Goal: Task Accomplishment & Management: Complete application form

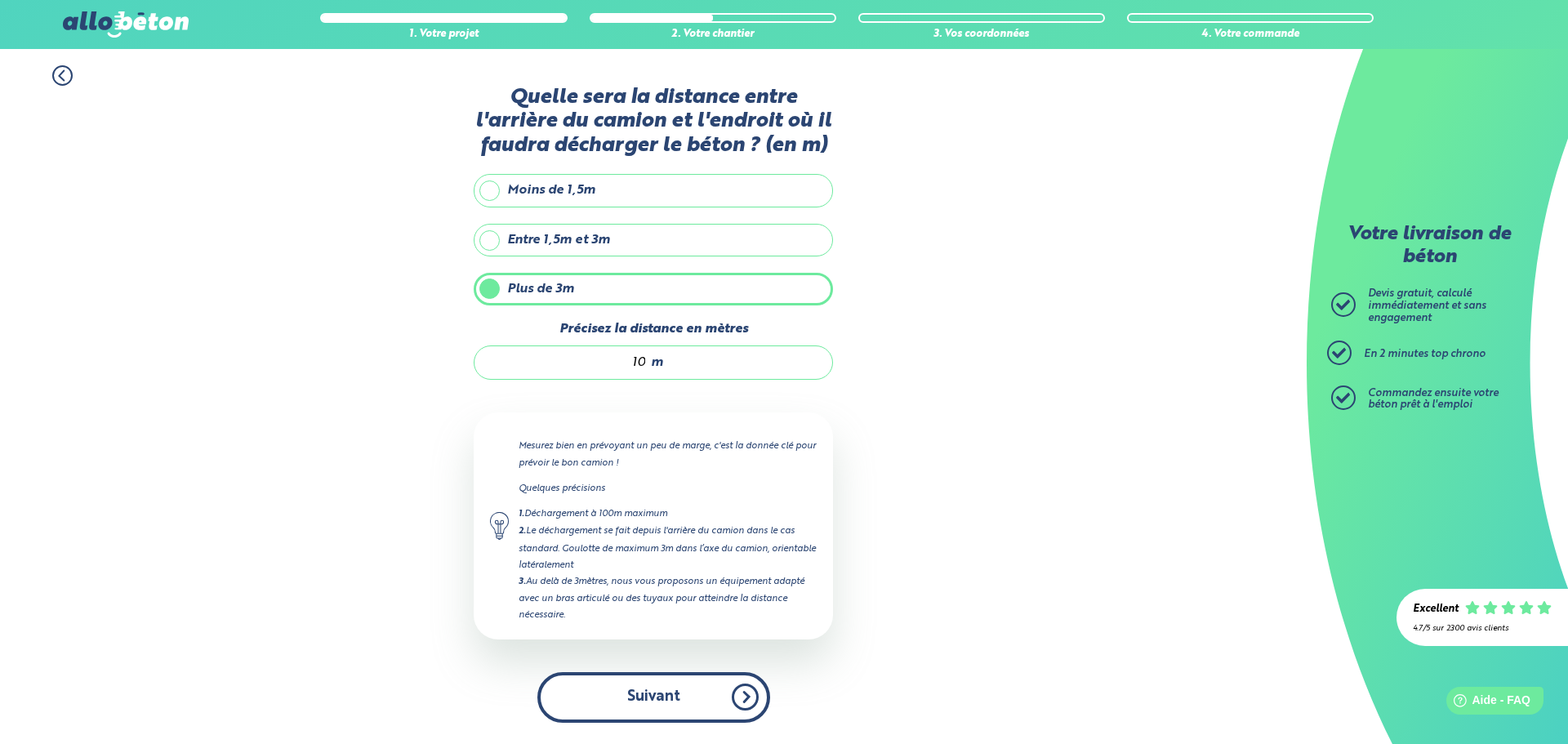
click at [697, 708] on button "Suivant" at bounding box center [654, 697] width 233 height 49
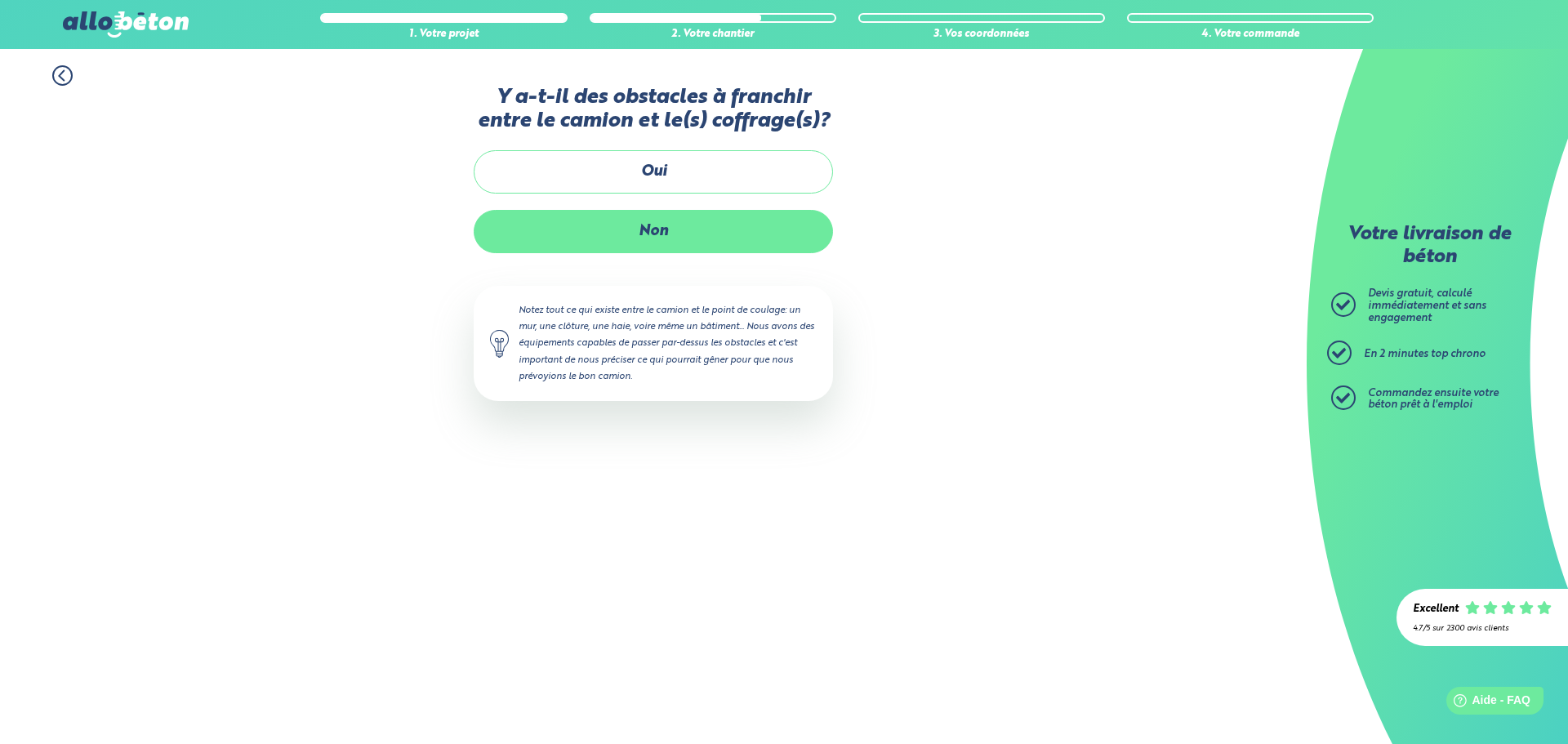
click at [655, 238] on label "Non" at bounding box center [653, 232] width 359 height 44
click at [0, 0] on input "Non" at bounding box center [0, 0] width 0 height 0
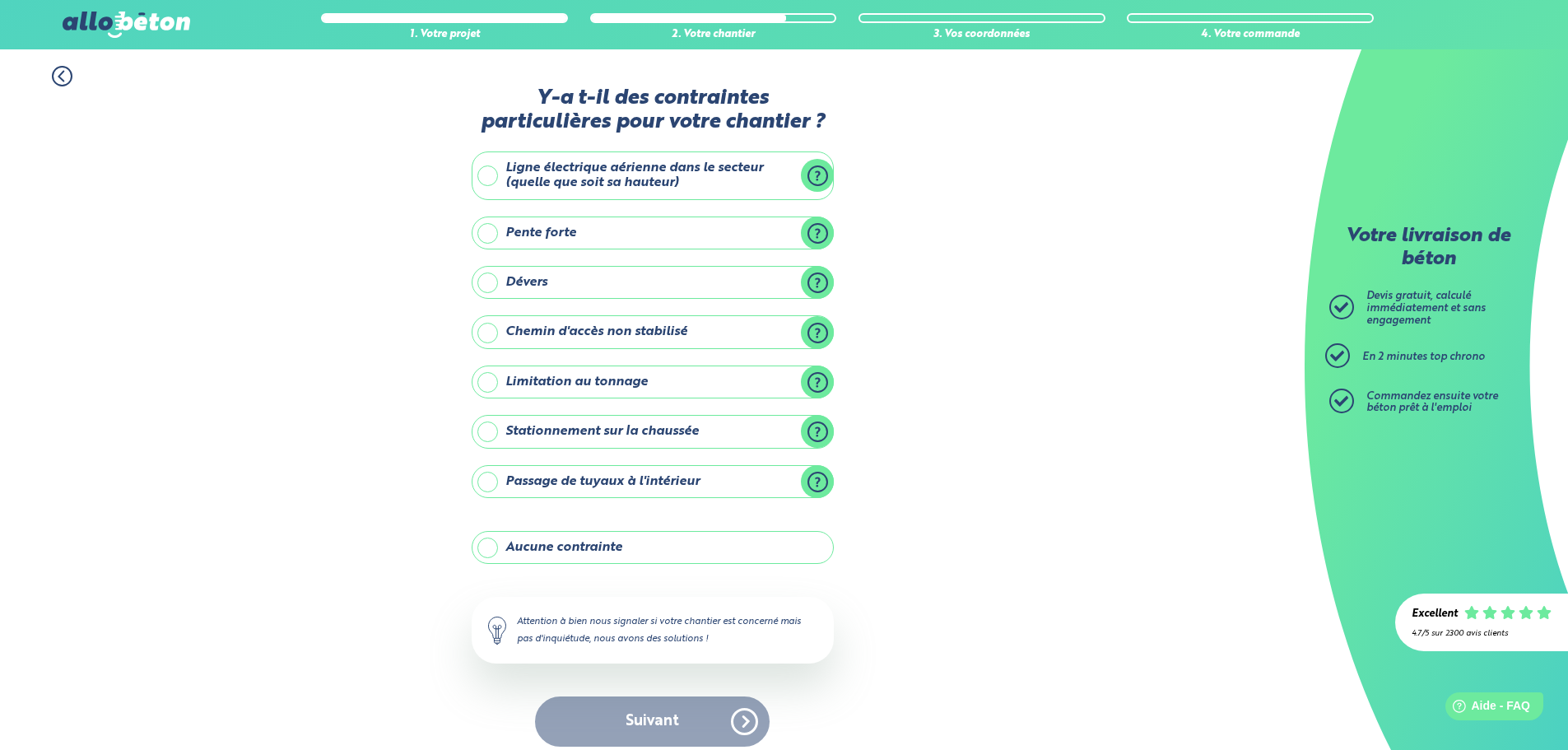
click at [491, 174] on label "Ligne électrique aérienne dans le secteur (quelle que soit sa hauteur)" at bounding box center [652, 175] width 362 height 49
click at [0, 0] on input "Ligne électrique aérienne dans le secteur (quelle que soit sa hauteur)" at bounding box center [0, 0] width 0 height 0
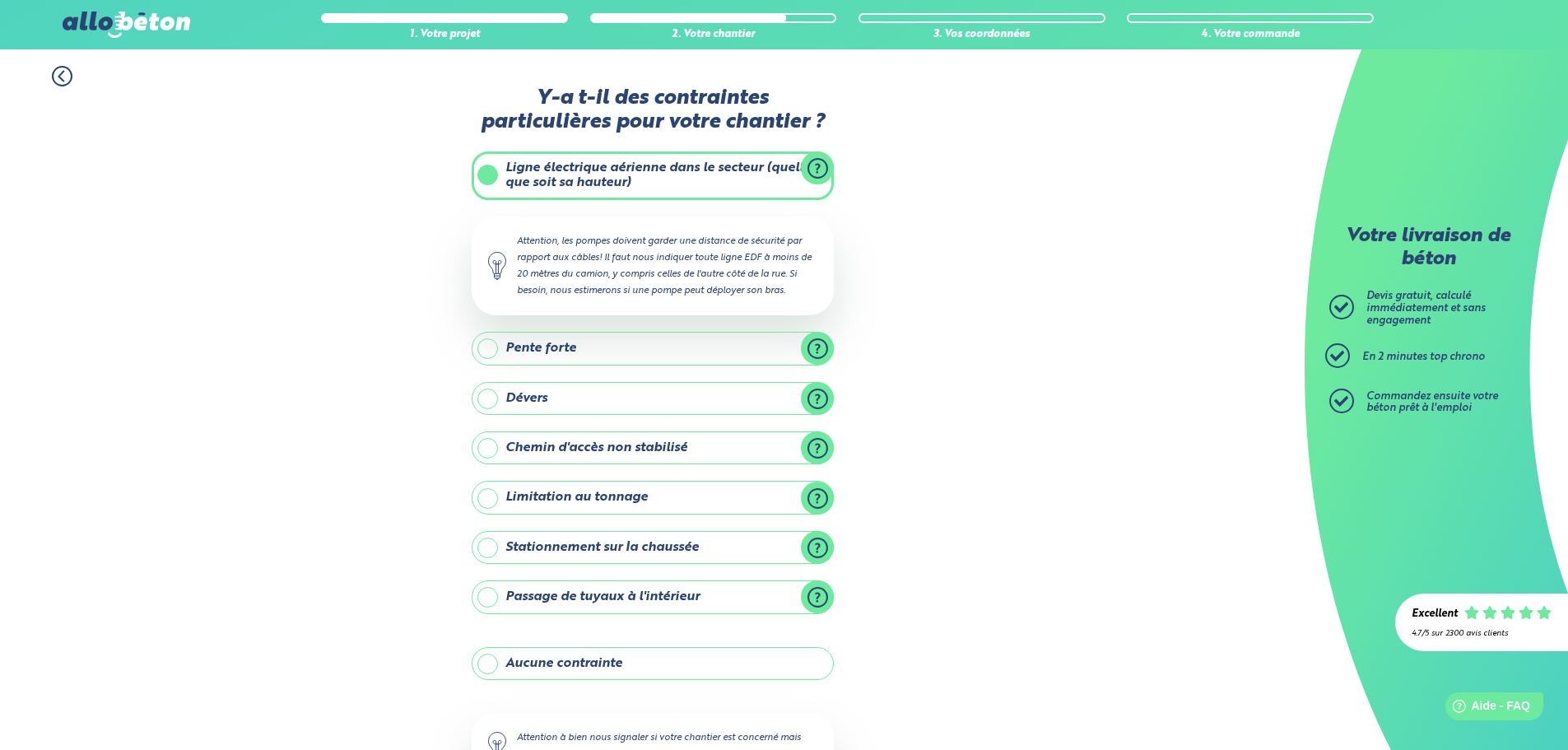
click at [493, 661] on label "Aucune contrainte" at bounding box center [652, 664] width 362 height 33
click at [0, 0] on input "Aucune contrainte" at bounding box center [0, 0] width 0 height 0
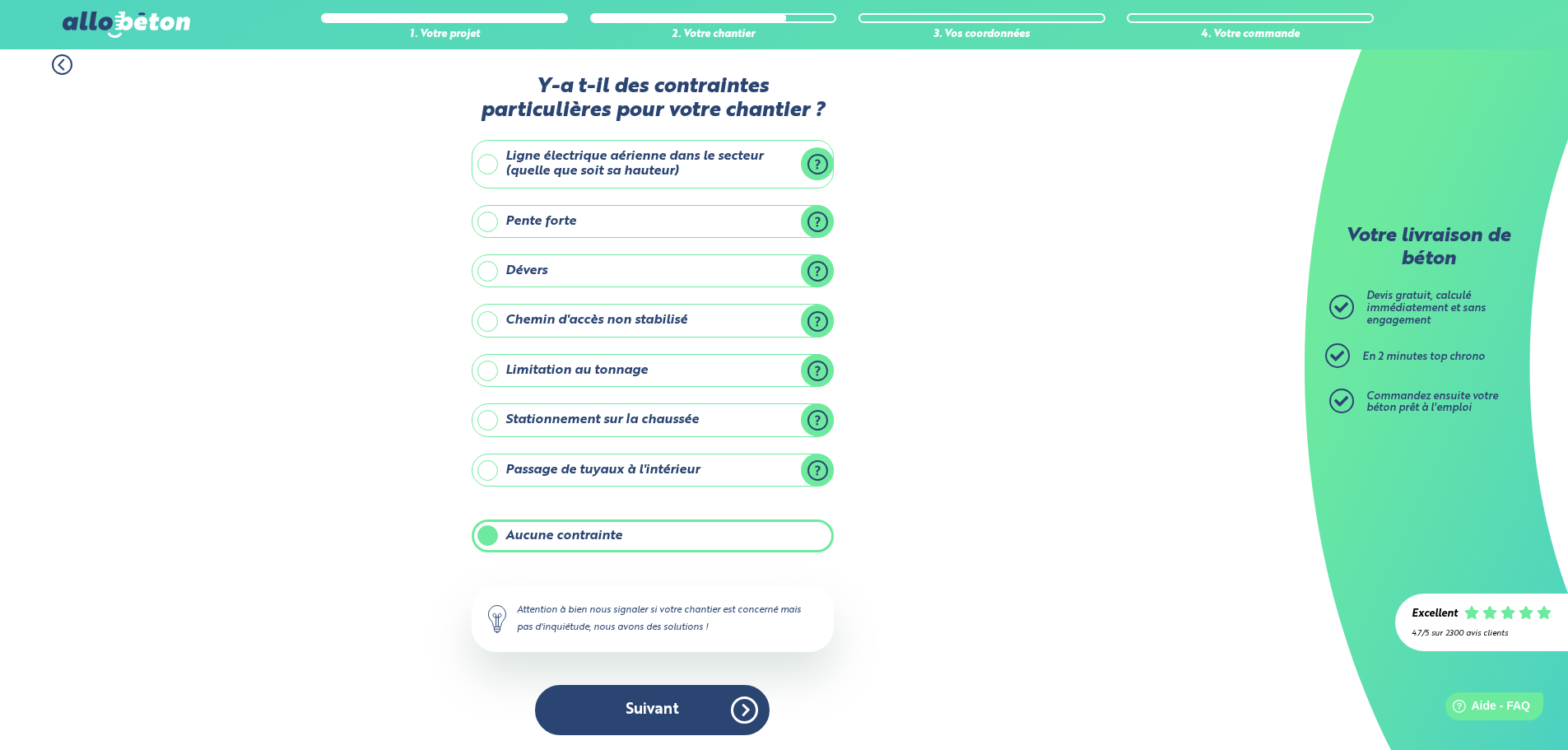
scroll to position [13, 0]
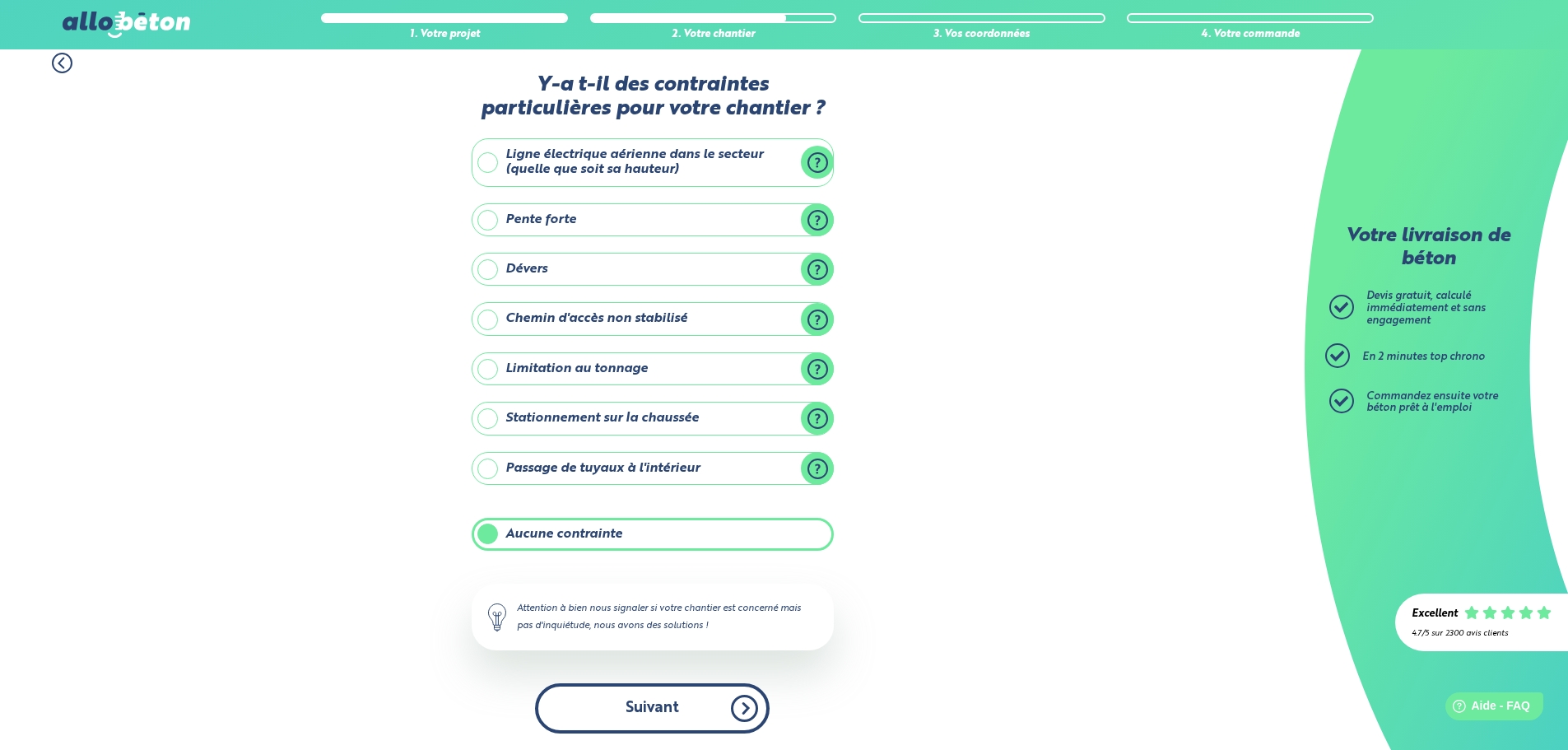
click at [702, 707] on button "Suivant" at bounding box center [652, 708] width 235 height 50
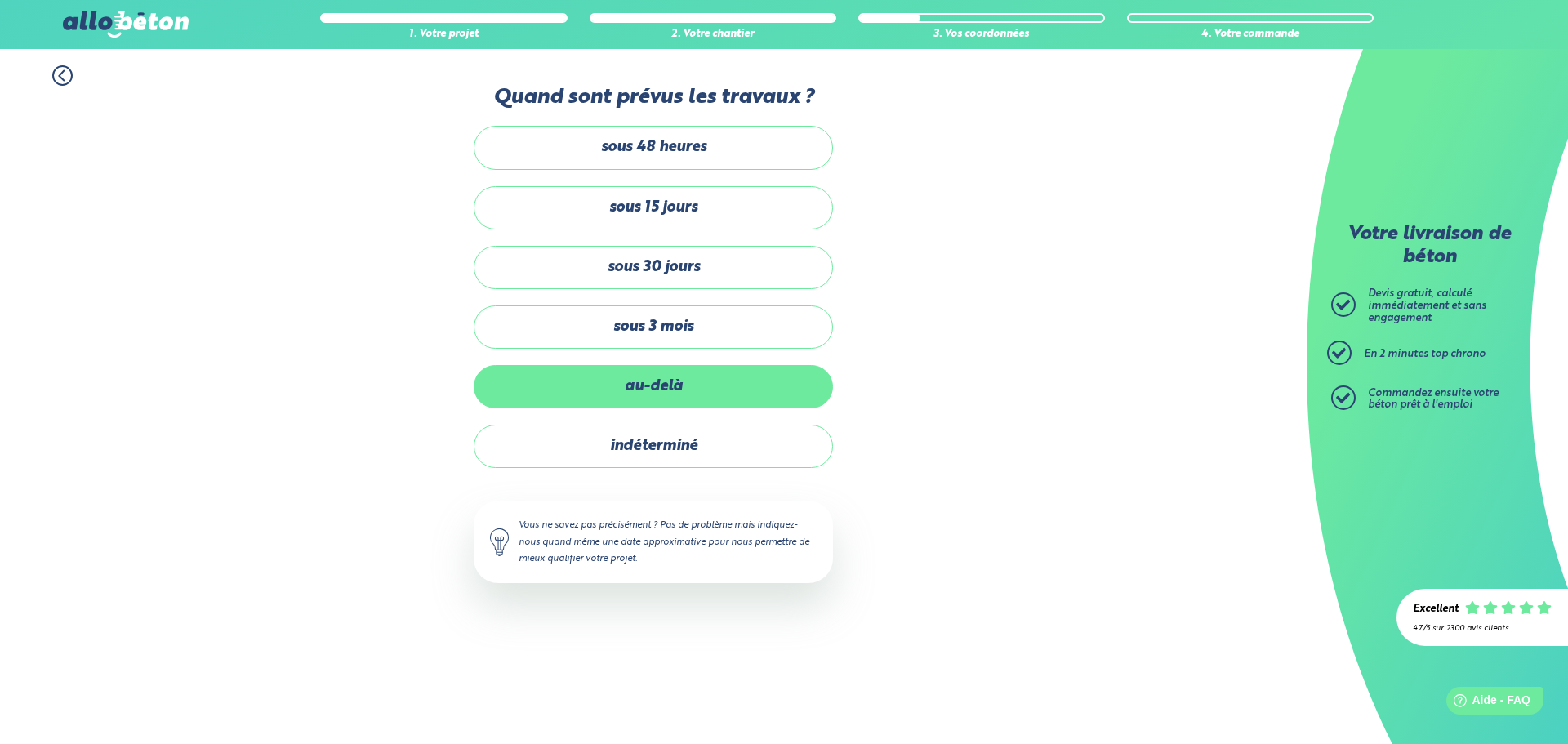
click at [515, 396] on label "au-delà" at bounding box center [653, 386] width 359 height 44
click at [0, 0] on input "au-delà" at bounding box center [0, 0] width 0 height 0
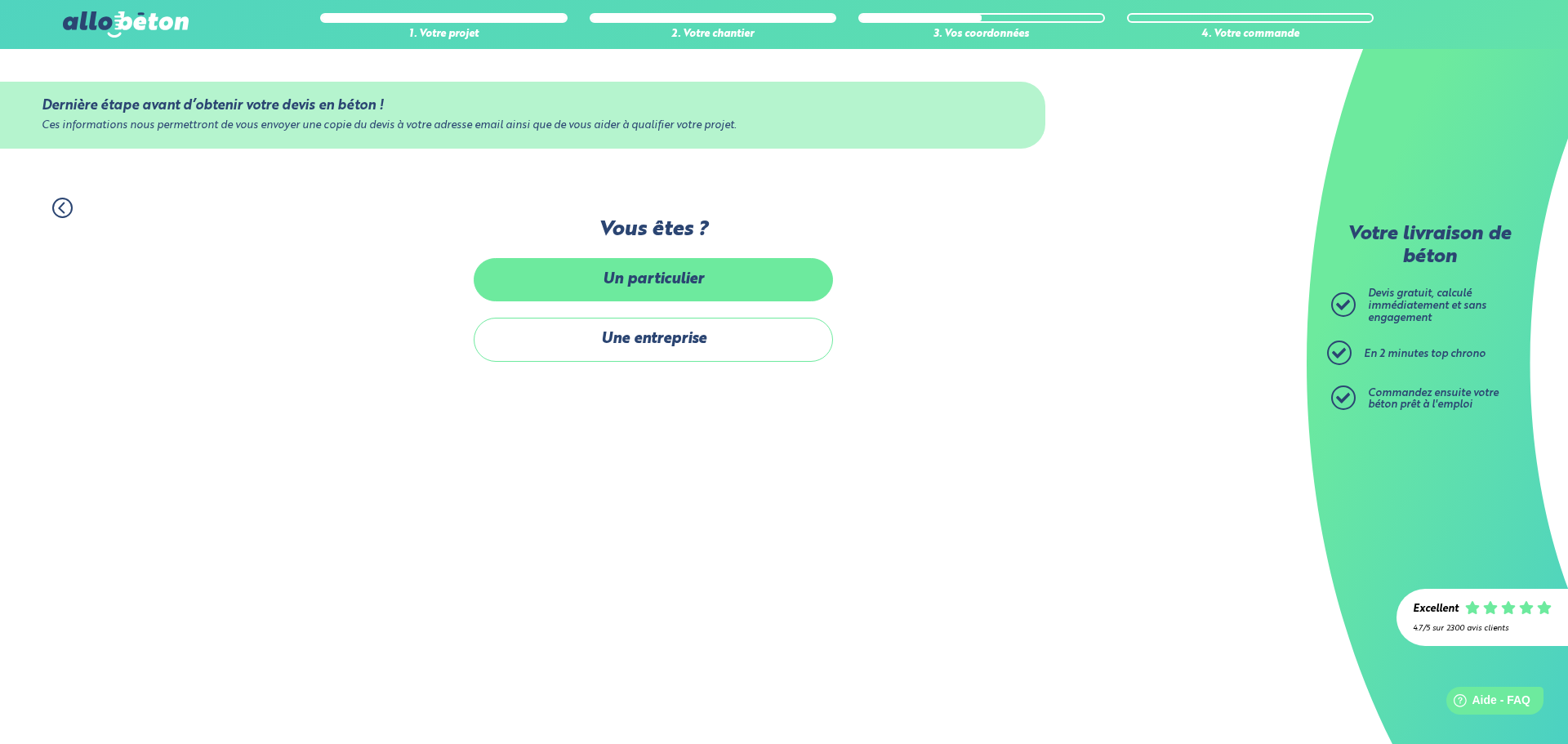
click at [651, 274] on label "Un particulier" at bounding box center [653, 279] width 359 height 44
click at [0, 0] on input "Un particulier" at bounding box center [0, 0] width 0 height 0
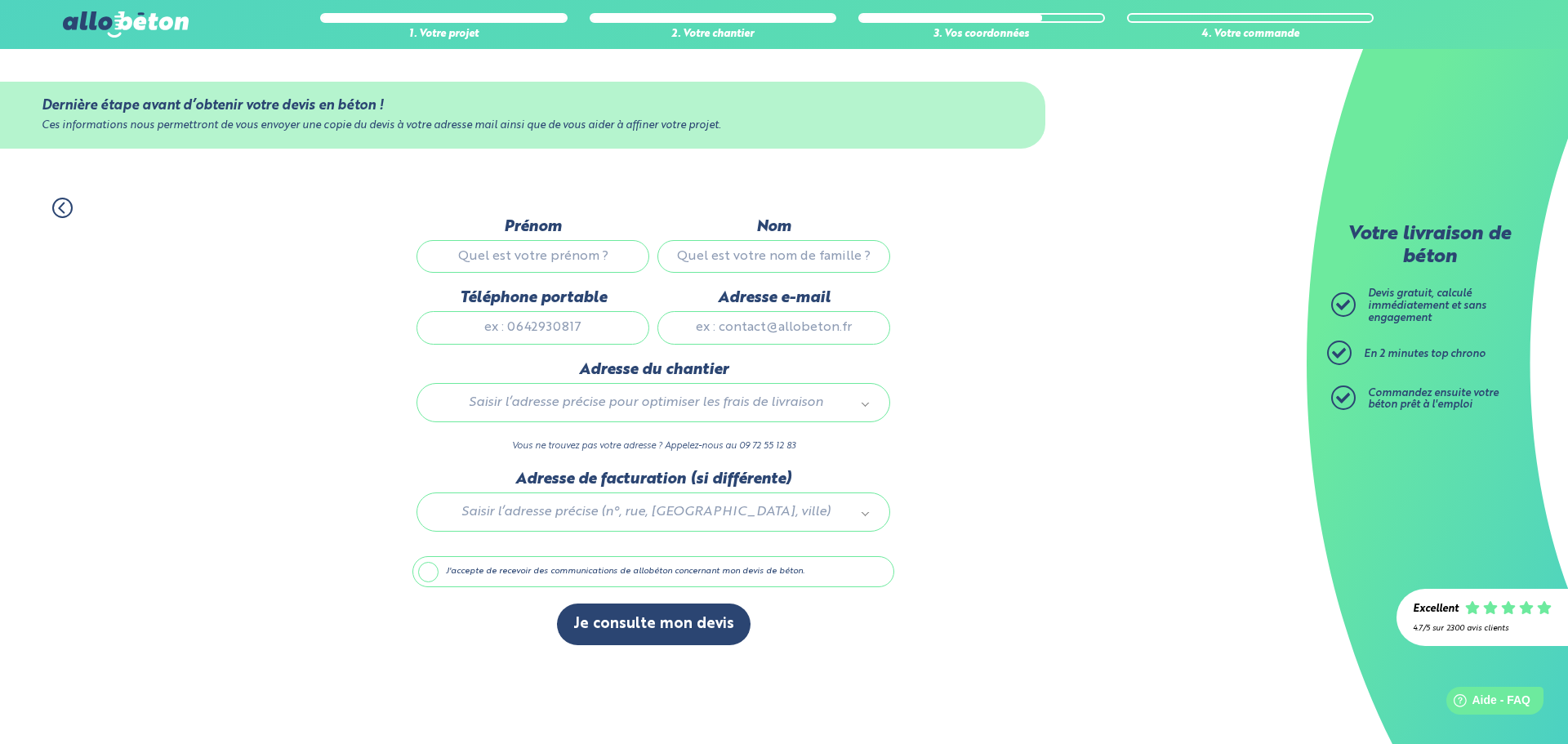
click at [512, 248] on input "Prénom" at bounding box center [533, 257] width 233 height 33
type input "[PERSON_NAME]"
type input "Morin"
type input "0785898966"
type input "[EMAIL_ADDRESS][DOMAIN_NAME]"
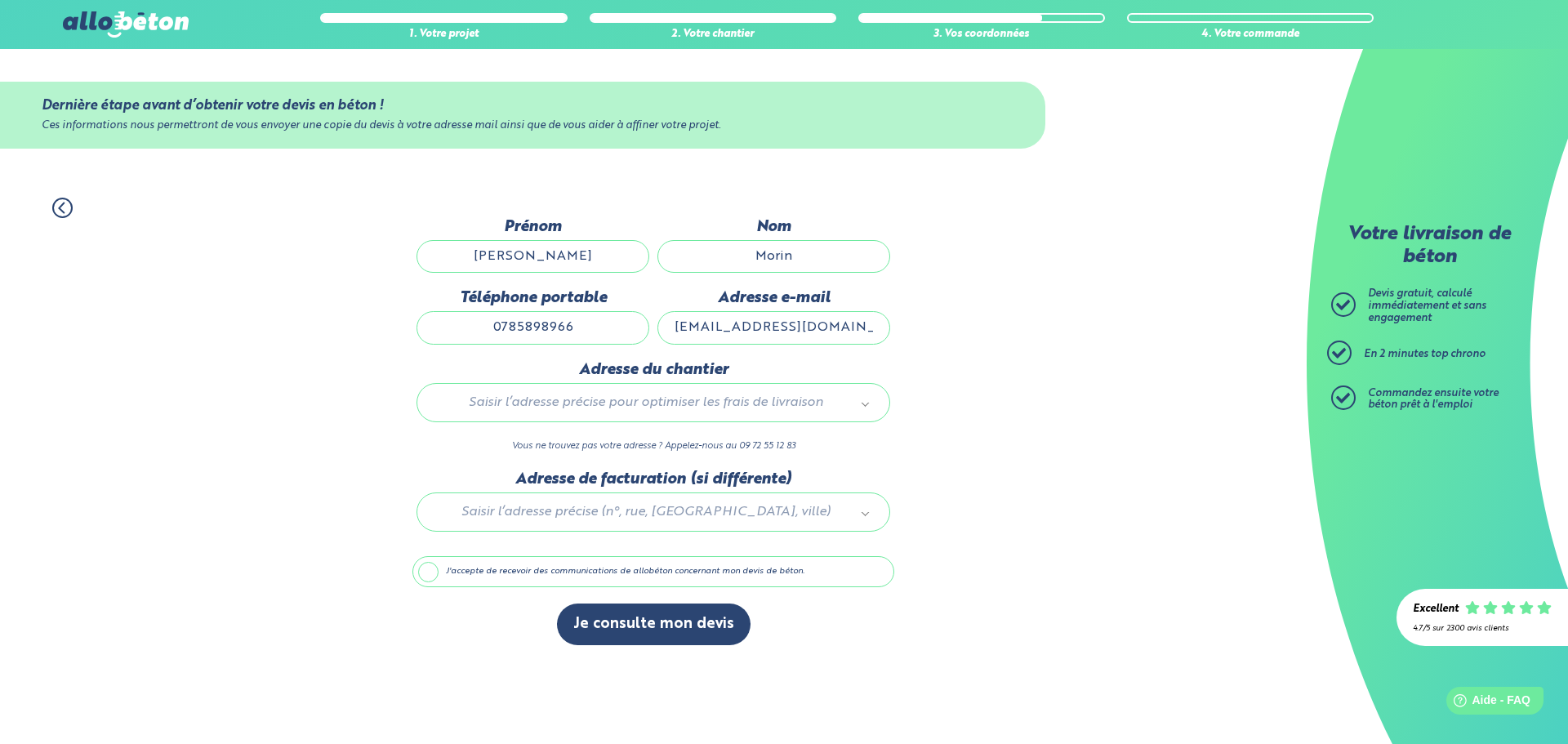
type input "[STREET_ADDRESS]"
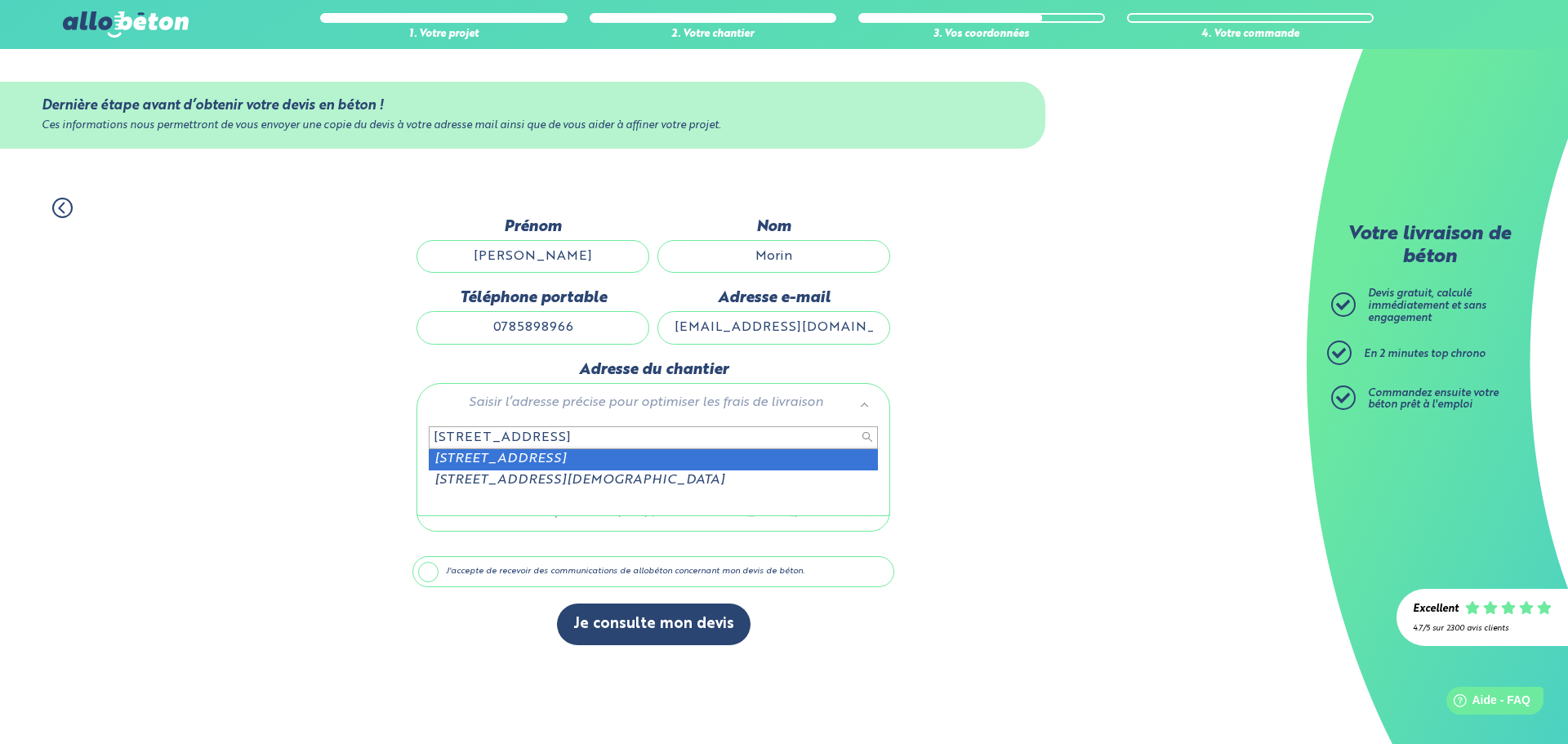
scroll to position [2, 0]
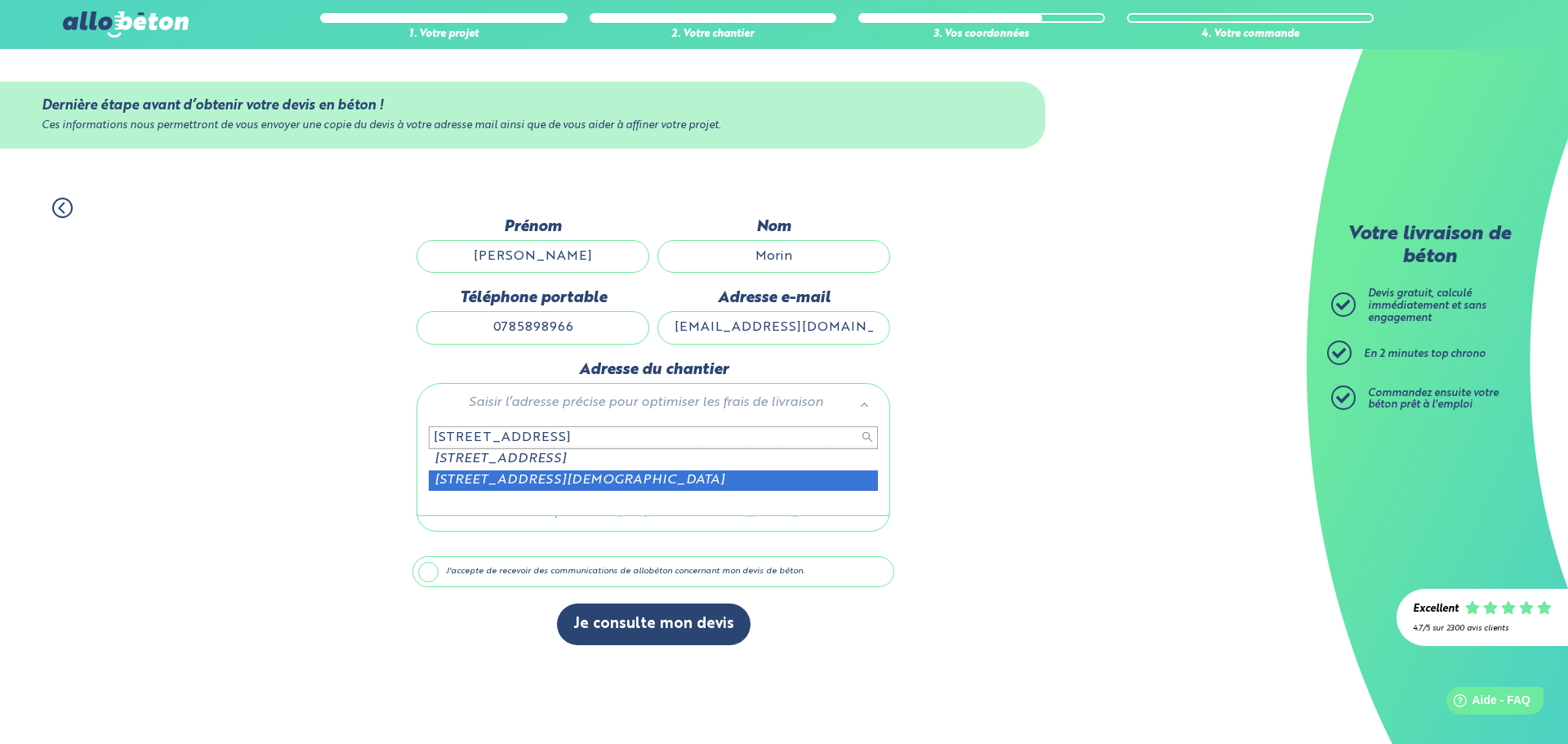
drag, startPoint x: 435, startPoint y: 435, endPoint x: 635, endPoint y: 505, distance: 211.9
click at [635, 505] on div "[STREET_ADDRESS] [STREET_ADDRESS]-sur-Mer [STREET_ADDRESS]" at bounding box center [653, 467] width 474 height 98
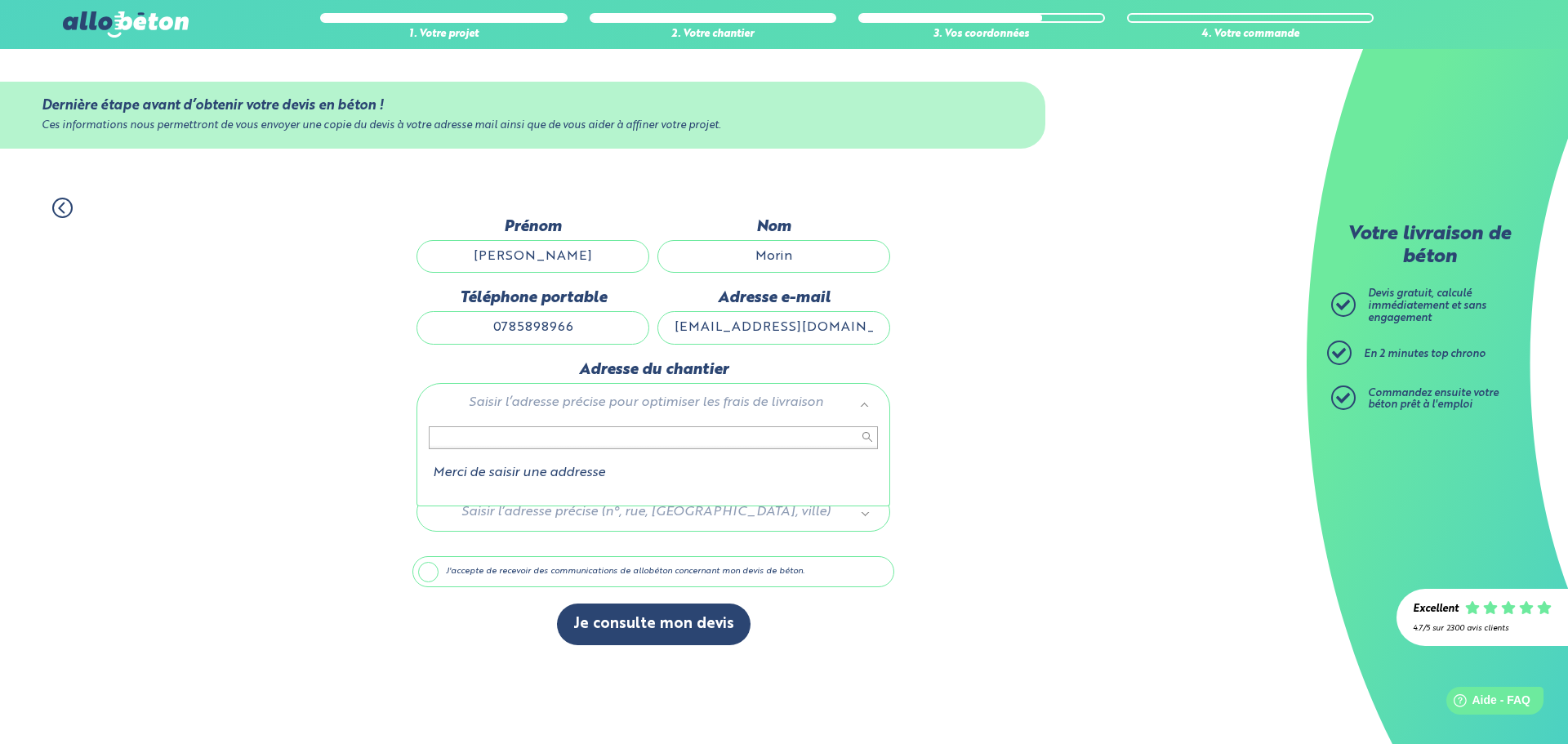
scroll to position [0, 0]
click at [874, 411] on div "Saisir l’adresse précise pour optimiser les frais de livraison" at bounding box center [653, 403] width 474 height 40
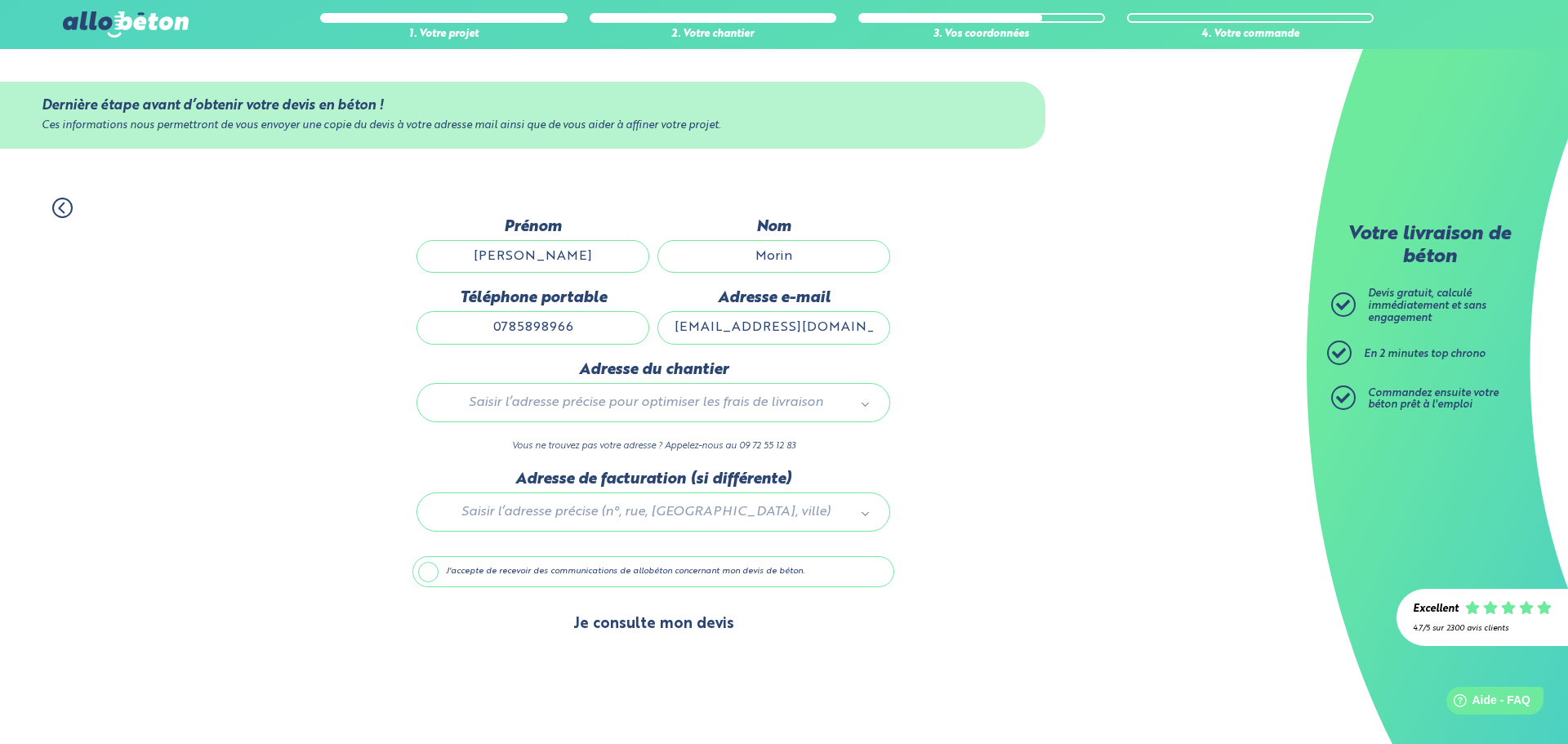
click at [699, 622] on button "Je consulte mon devis" at bounding box center [653, 625] width 194 height 42
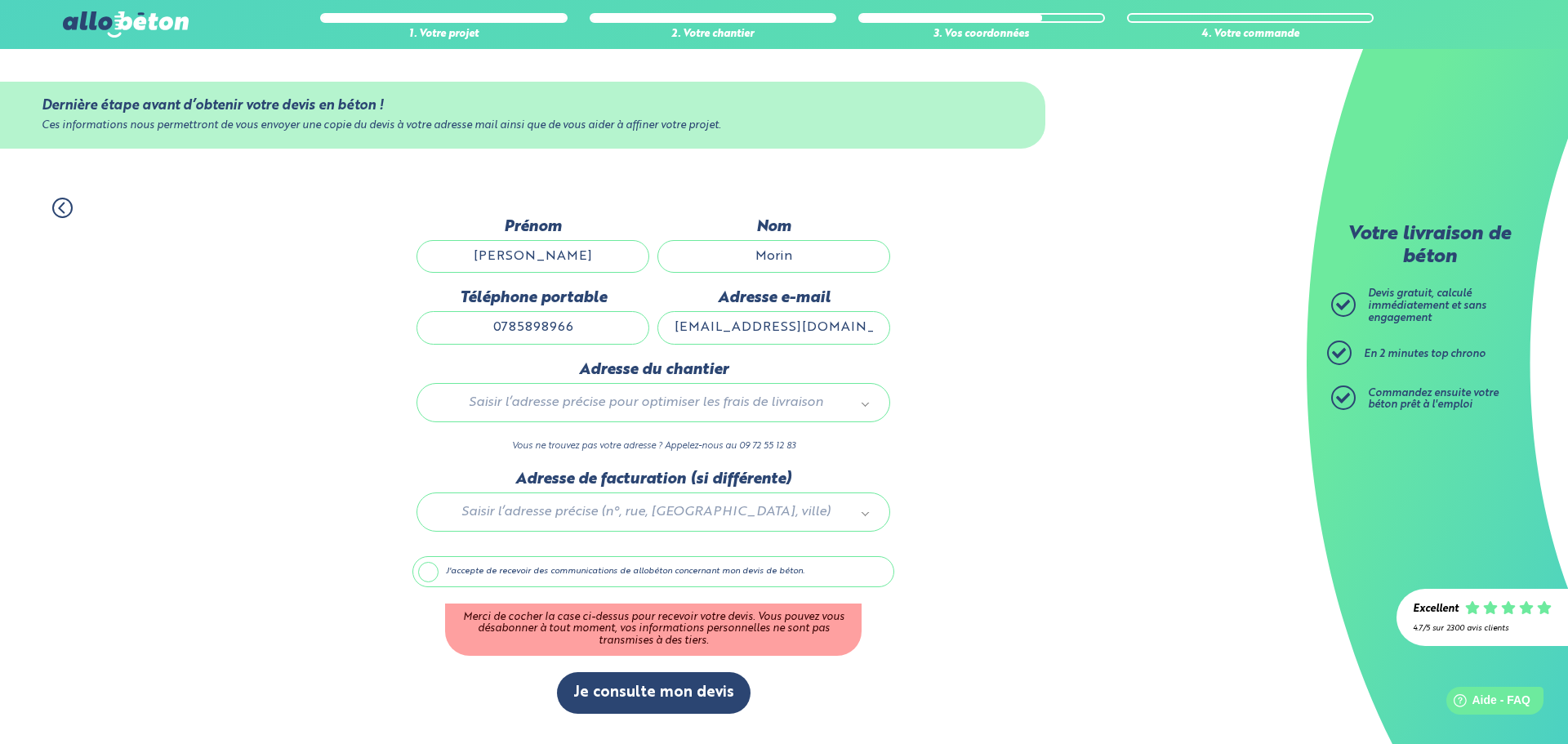
click at [432, 572] on label "J'accepte de recevoir des communications de allobéton concernant mon devis de b…" at bounding box center [653, 572] width 482 height 31
click at [0, 0] on input "J'accepte de recevoir des communications de allobéton concernant mon devis de b…" at bounding box center [0, 0] width 0 height 0
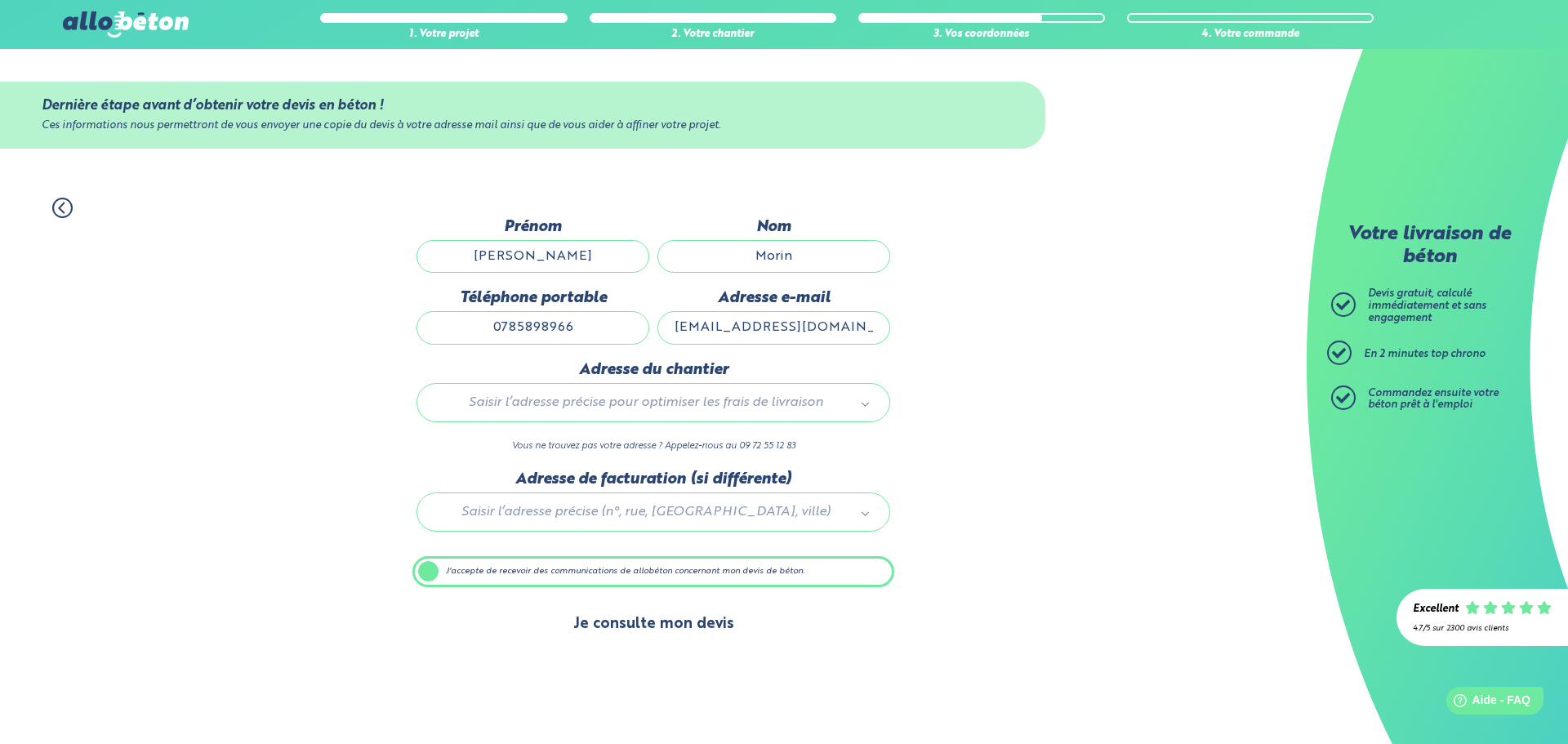
click at [643, 625] on button "Je consulte mon devis" at bounding box center [653, 625] width 194 height 42
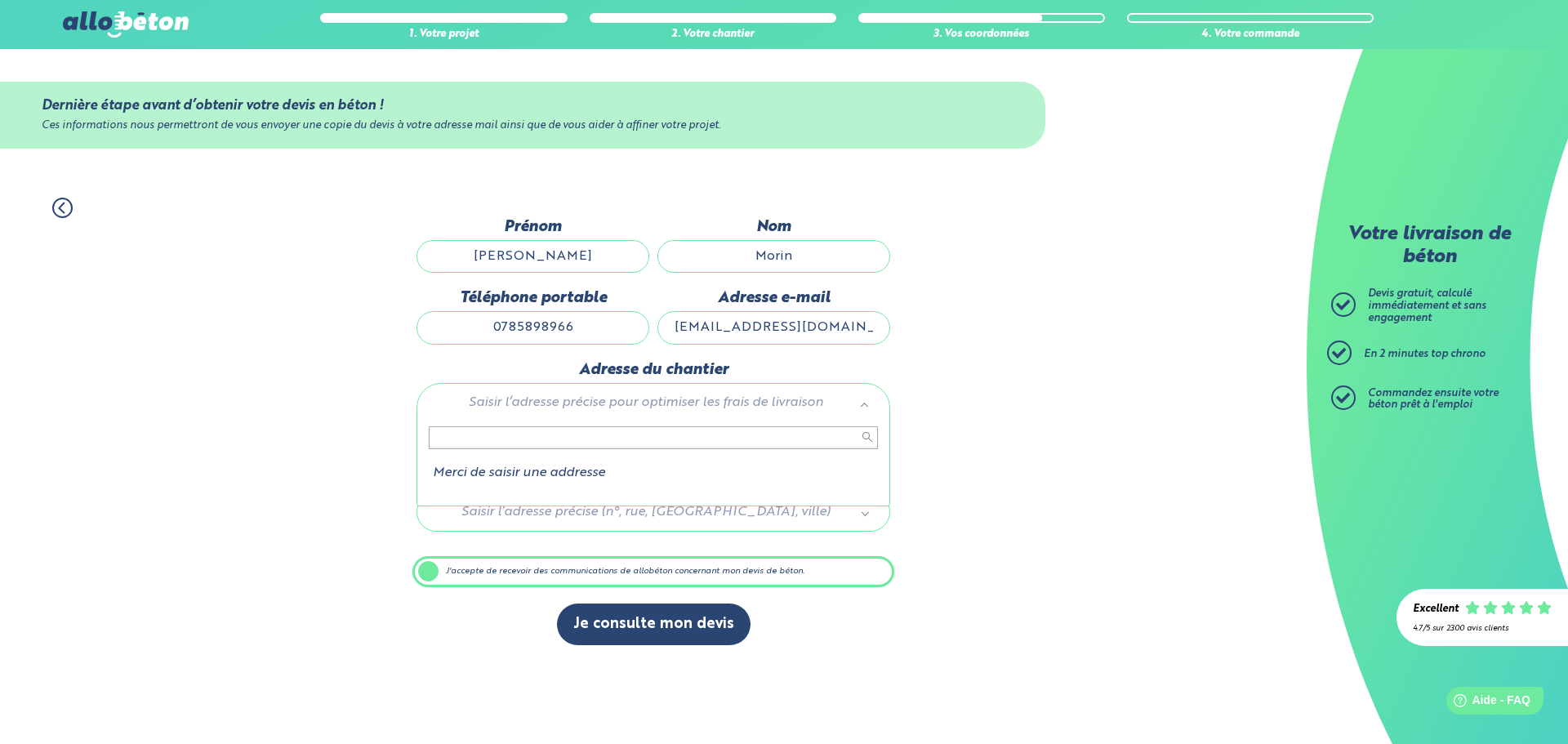
click at [467, 434] on input "text" at bounding box center [653, 438] width 449 height 23
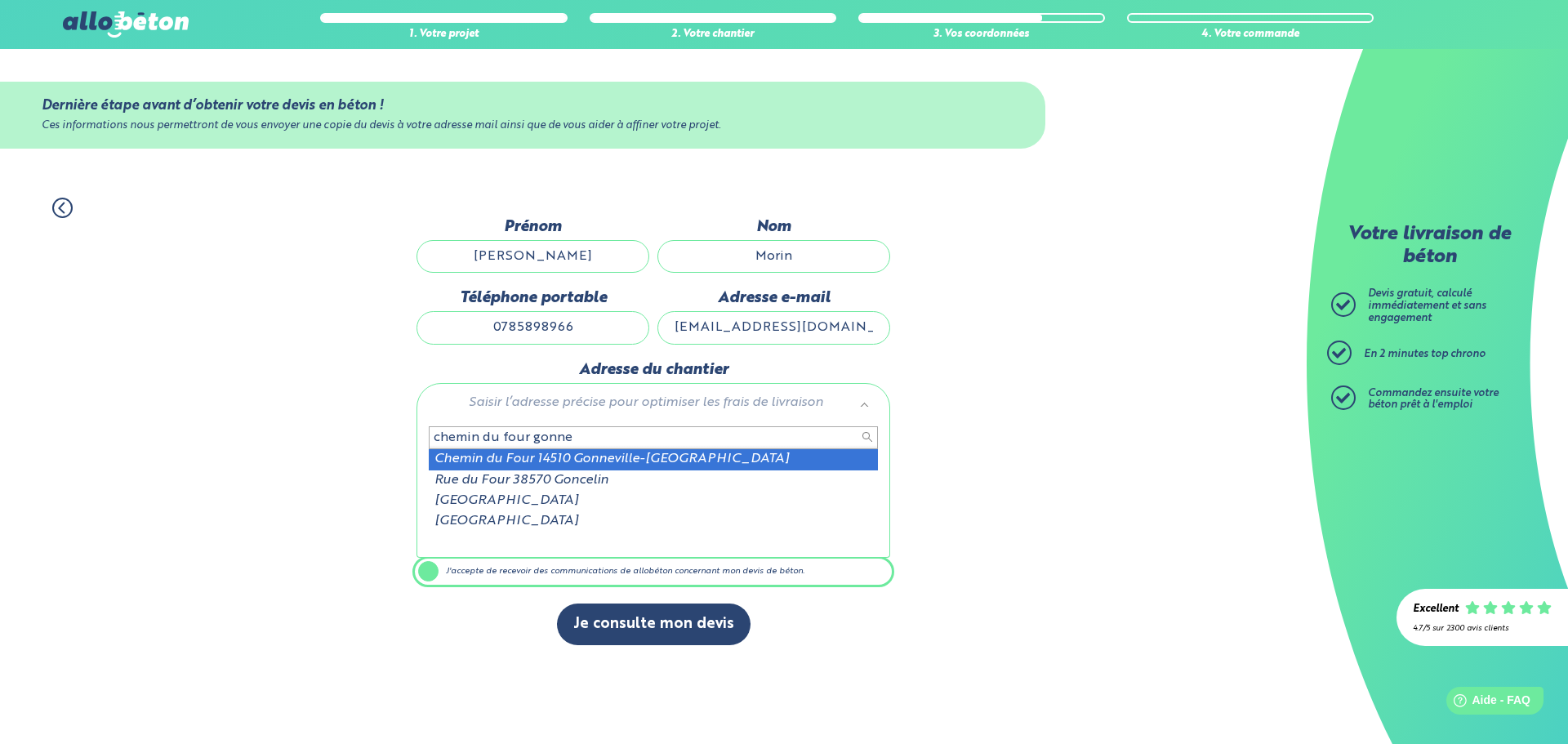
type input "chemin du four gonne"
